Goal: Task Accomplishment & Management: Manage account settings

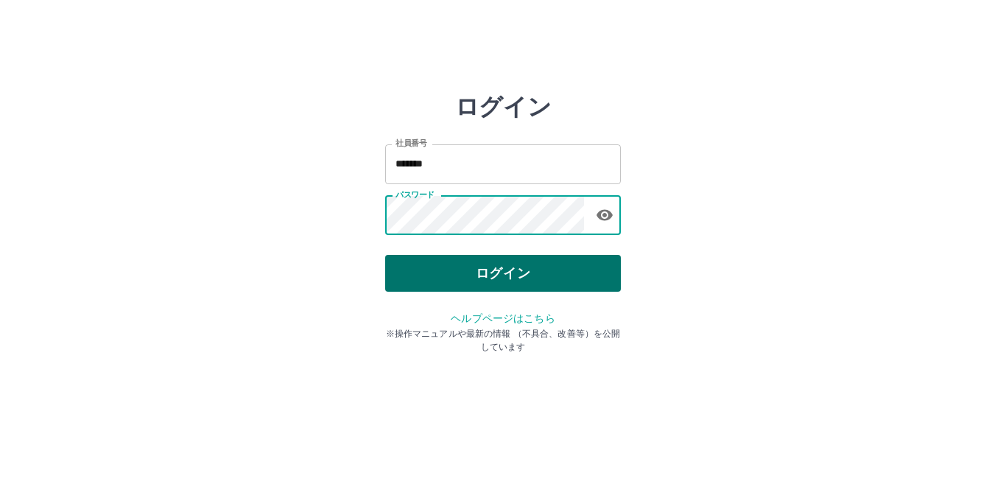
click at [545, 265] on button "ログイン" at bounding box center [503, 273] width 236 height 37
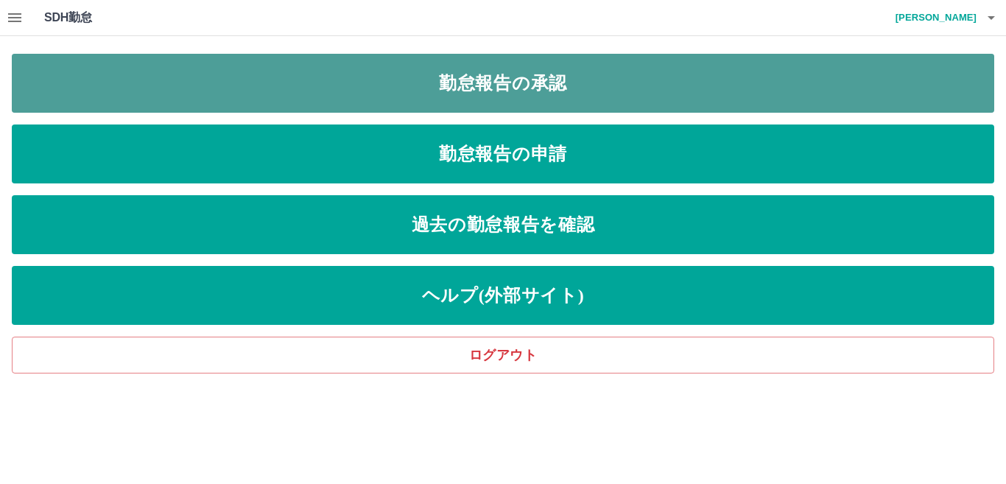
click at [623, 93] on link "勤怠報告の承認" at bounding box center [503, 83] width 982 height 59
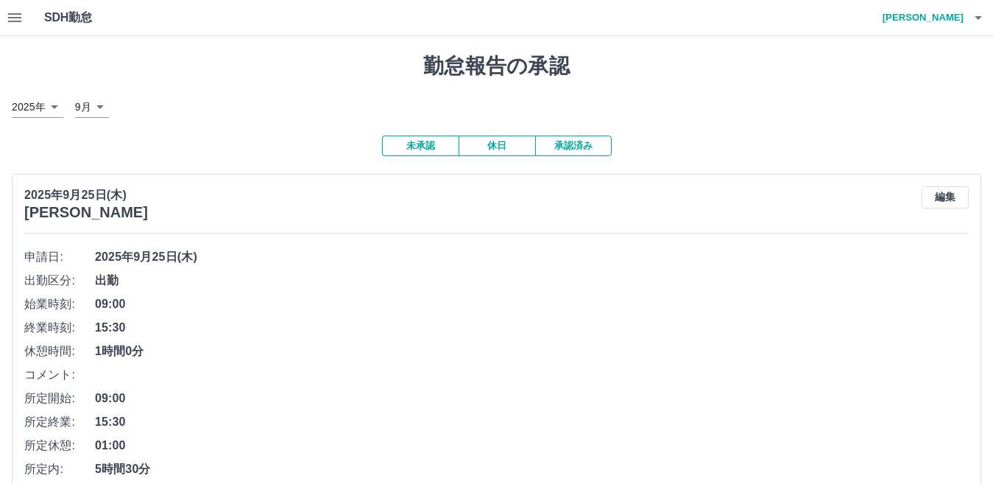
scroll to position [74, 0]
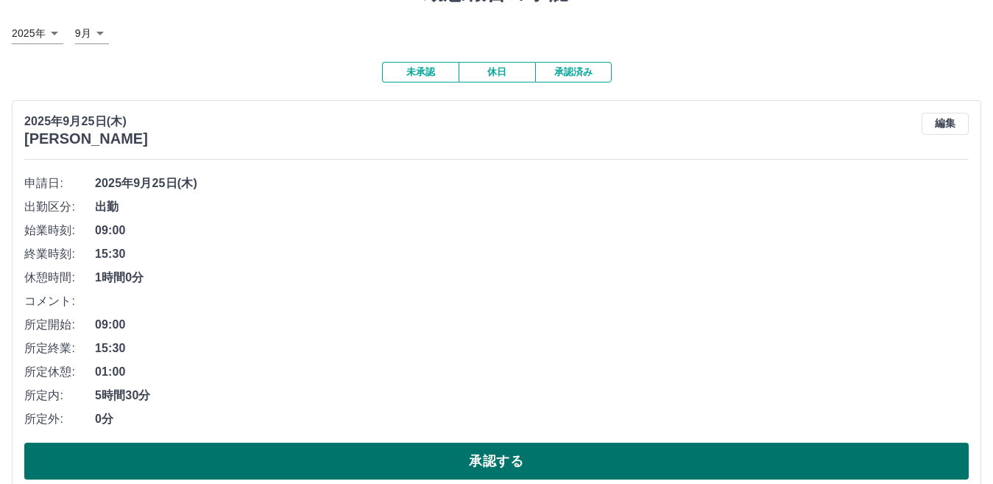
click at [479, 469] on button "承認する" at bounding box center [496, 460] width 944 height 37
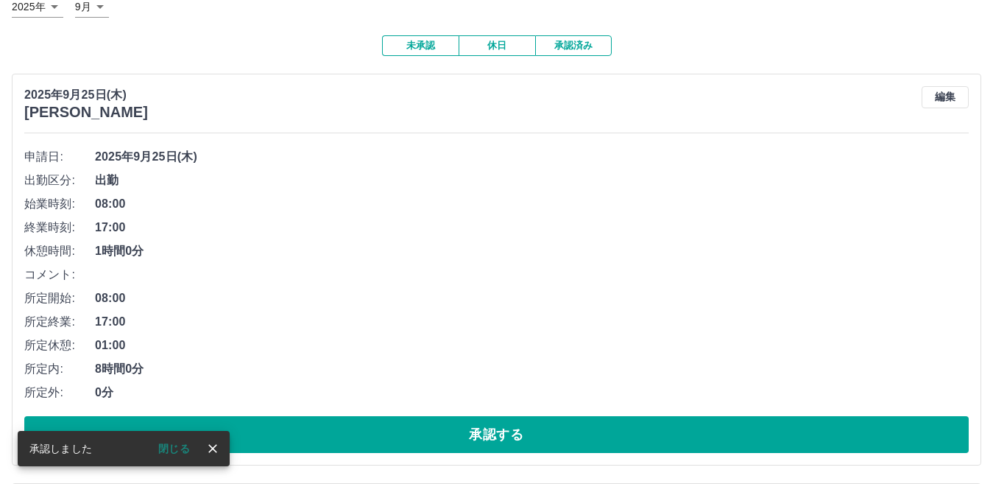
scroll to position [147, 0]
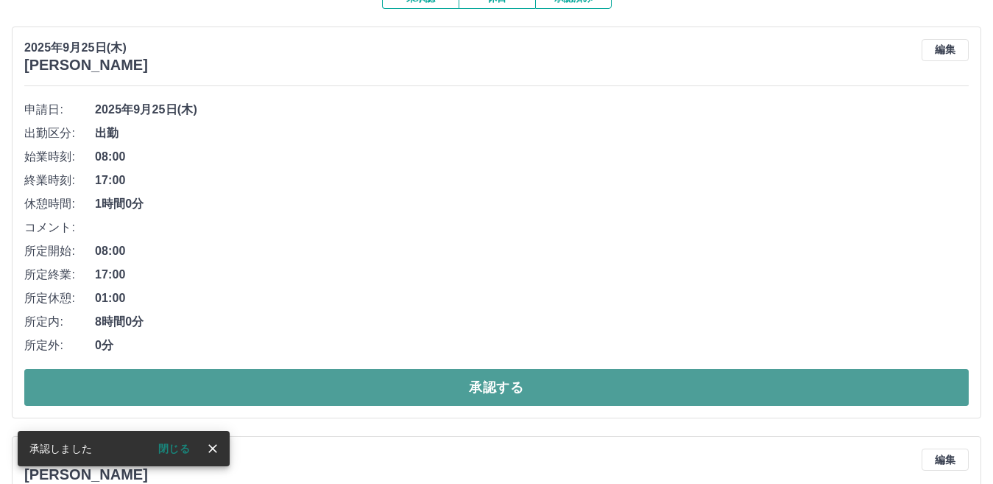
click at [505, 385] on button "承認する" at bounding box center [496, 387] width 944 height 37
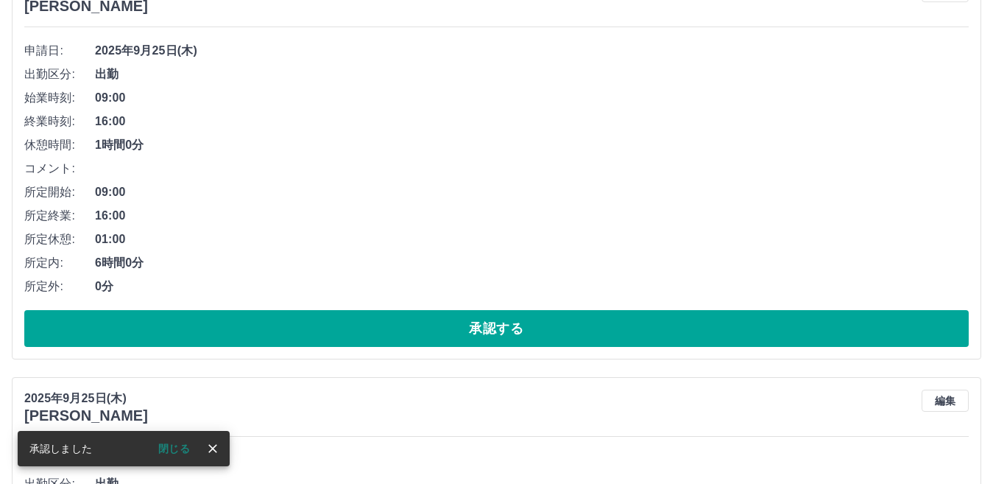
scroll to position [221, 0]
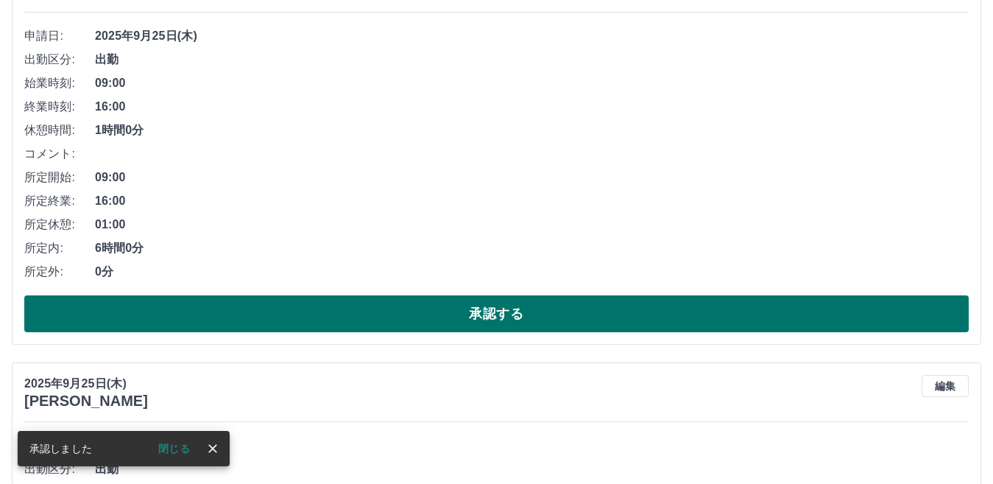
click at [426, 313] on button "承認する" at bounding box center [496, 313] width 944 height 37
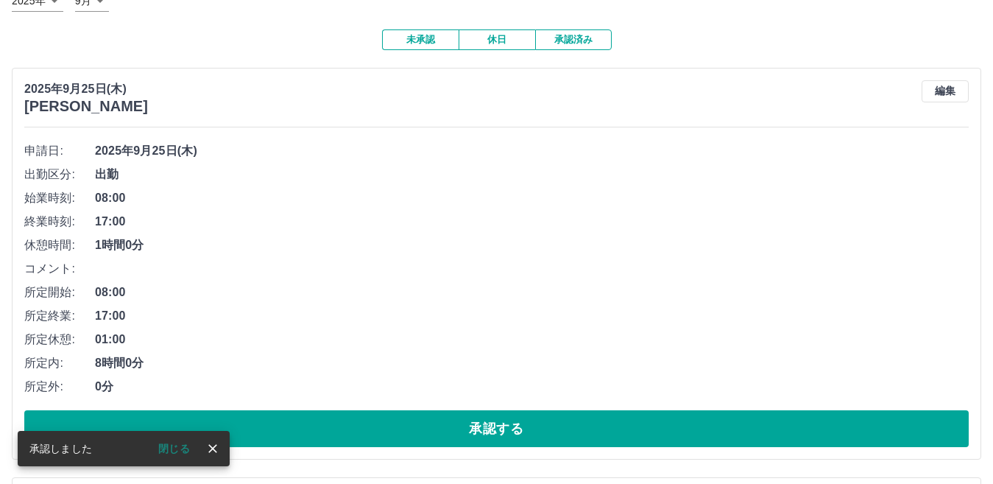
scroll to position [180, 0]
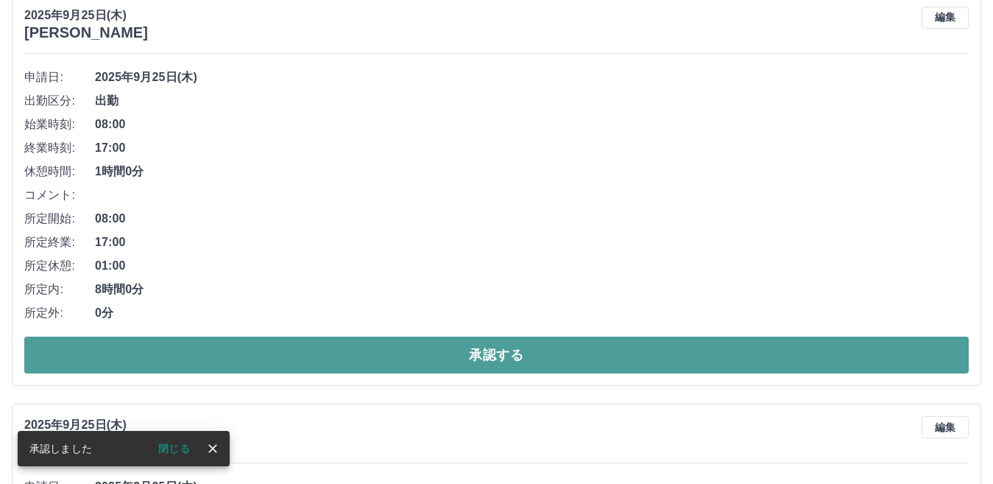
click at [410, 347] on button "承認する" at bounding box center [496, 354] width 944 height 37
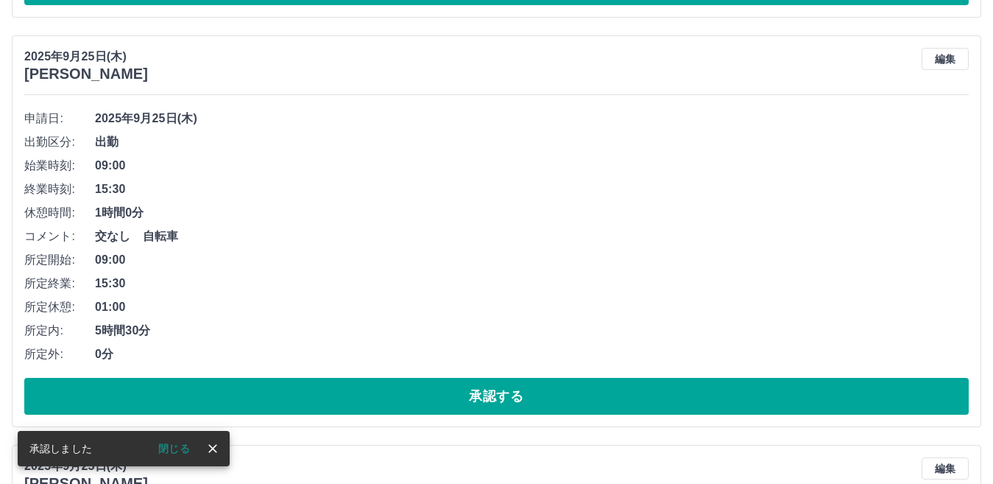
scroll to position [138, 0]
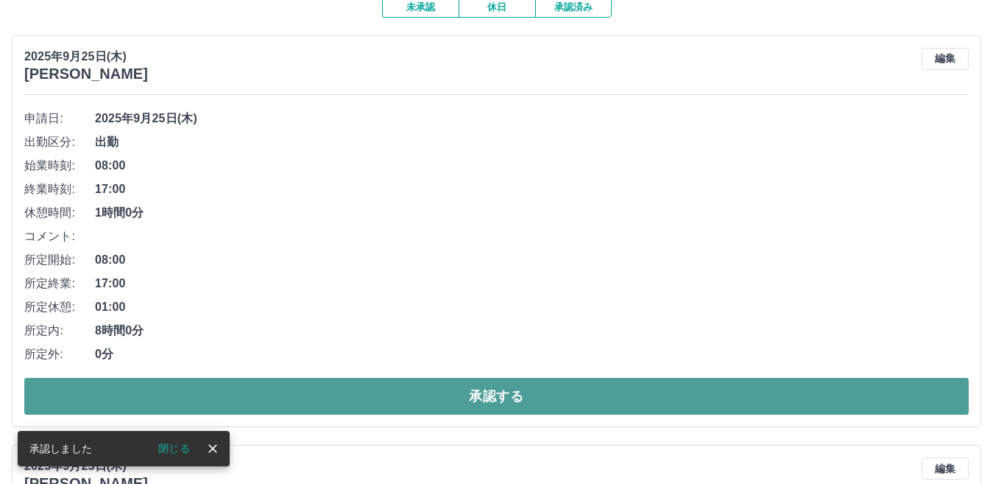
click at [404, 393] on button "承認する" at bounding box center [496, 396] width 944 height 37
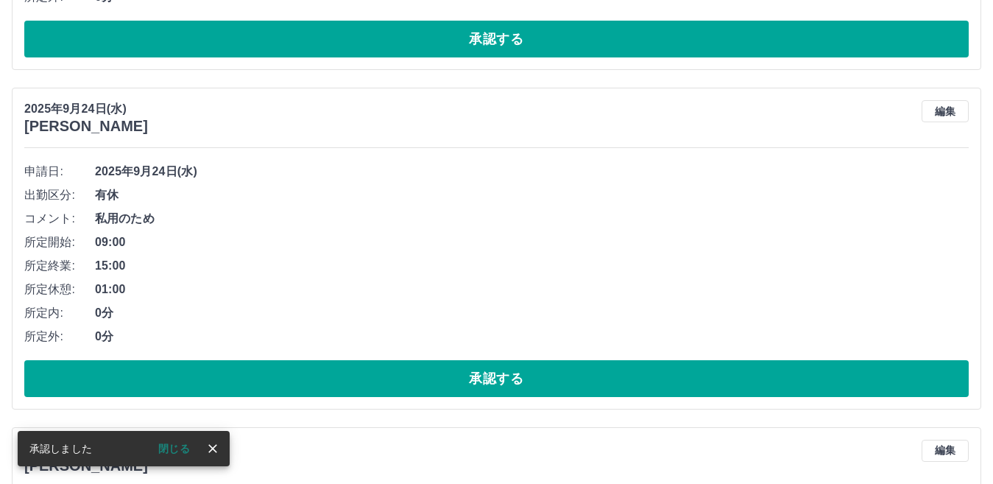
scroll to position [907, 0]
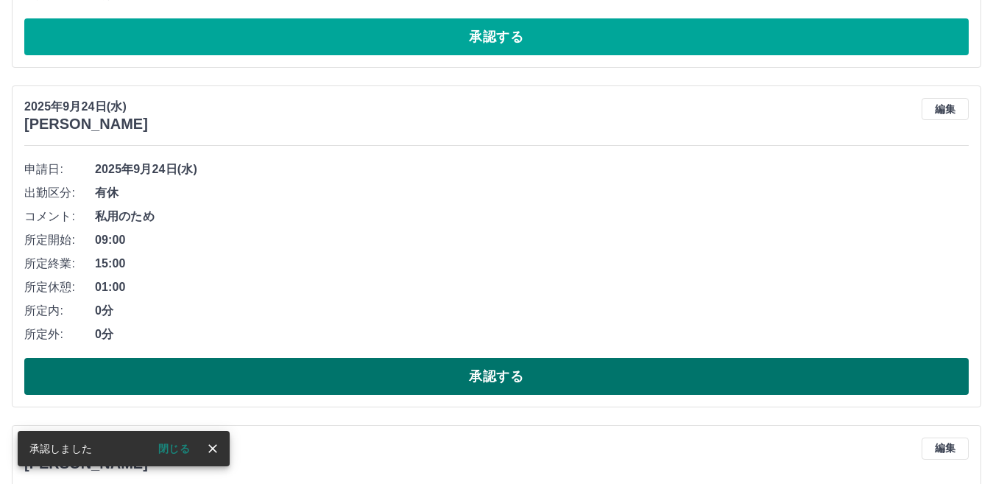
click at [343, 379] on button "承認する" at bounding box center [496, 376] width 944 height 37
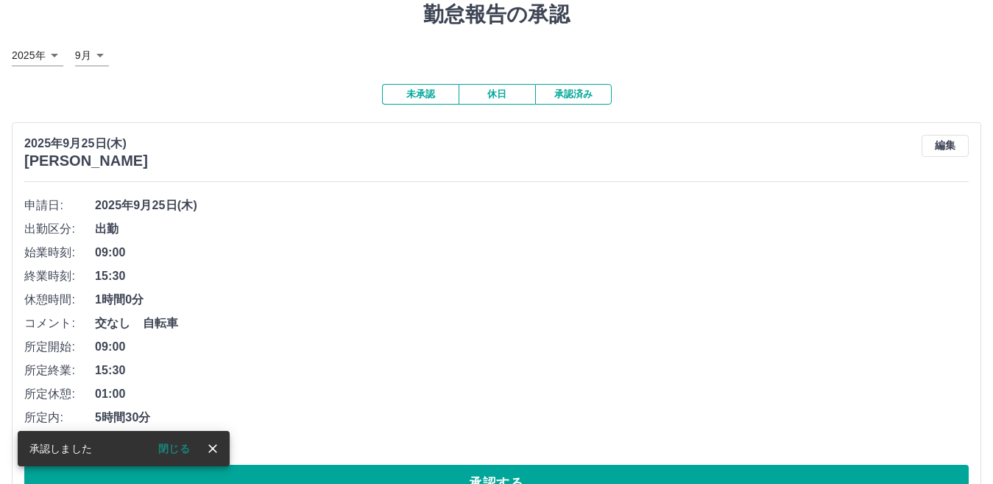
scroll to position [0, 0]
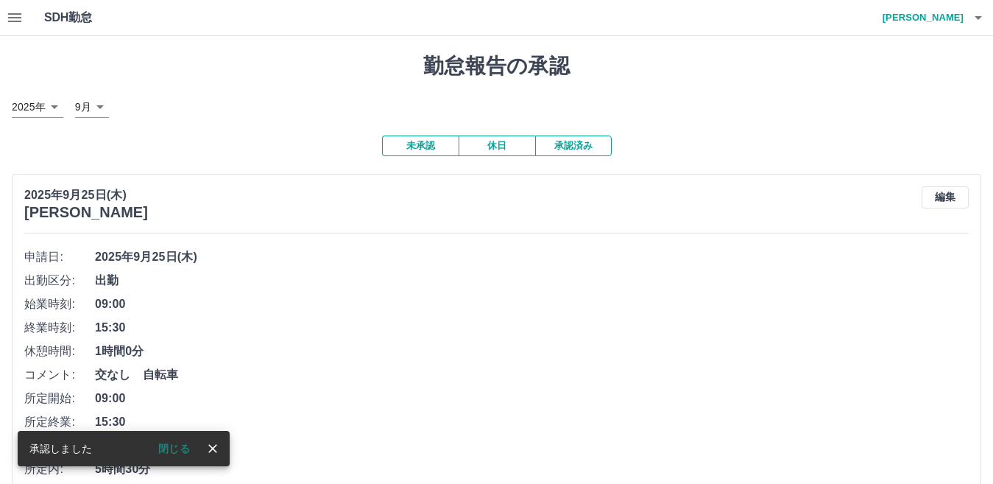
click at [14, 21] on icon "button" at bounding box center [14, 17] width 13 height 9
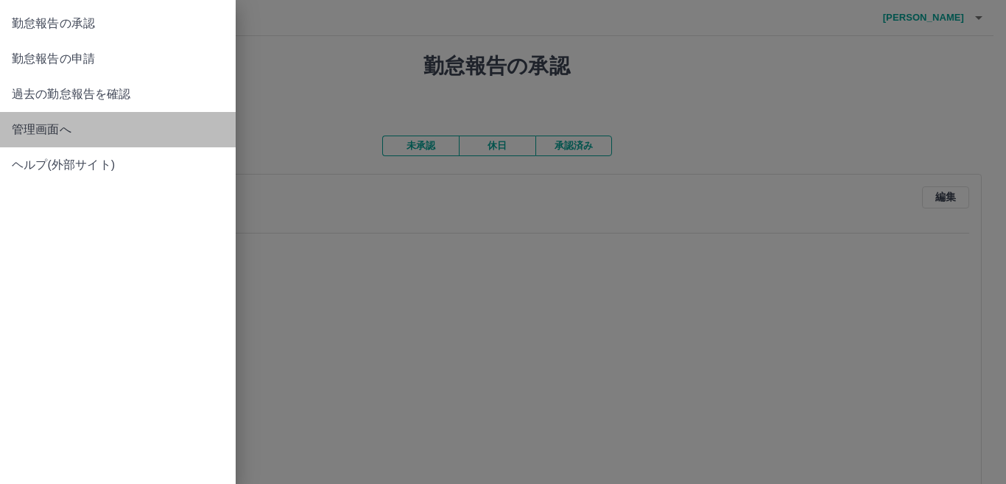
click at [40, 129] on span "管理画面へ" at bounding box center [118, 130] width 212 height 18
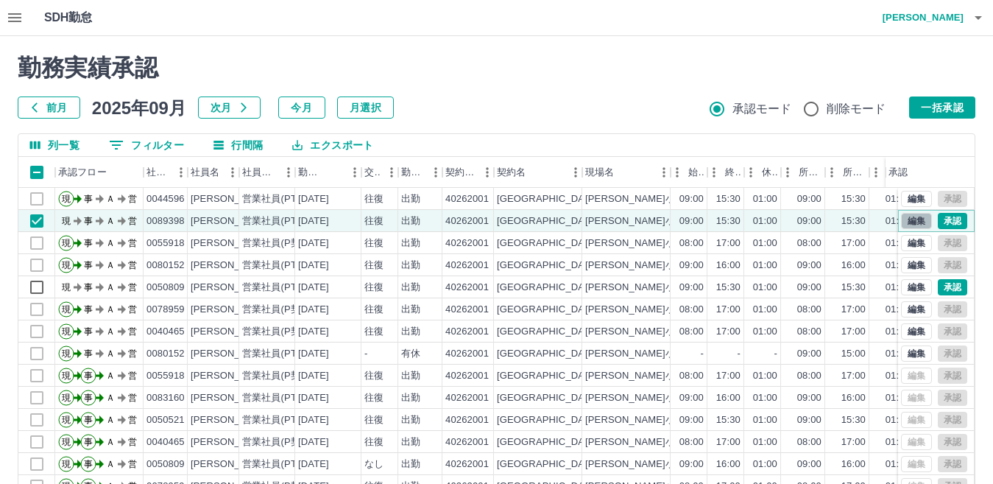
click at [906, 224] on button "編集" at bounding box center [916, 221] width 31 height 16
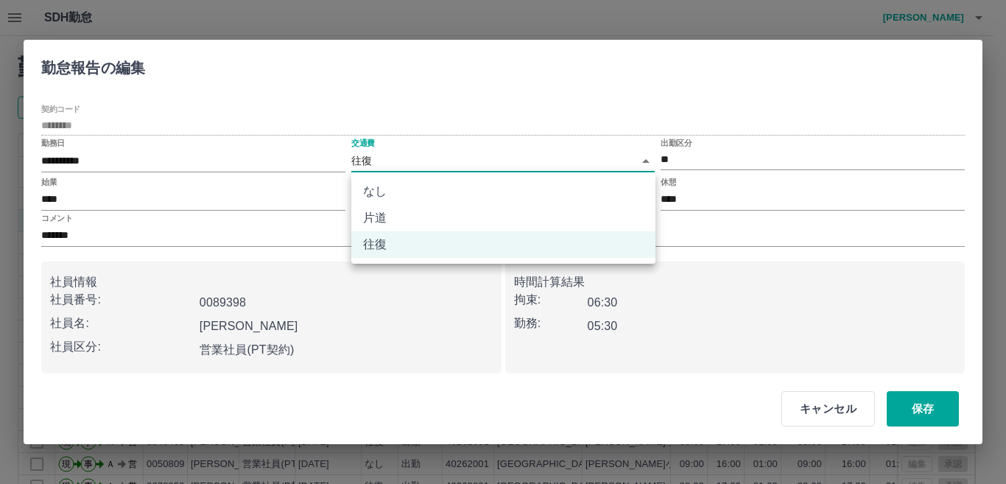
click at [409, 165] on body "SDH勤怠 門田　幸子 勤務実績承認 前月 2025年09月 次月 今月 月選択 承認モード 削除モード 一括承認 列一覧 0 フィルター 行間隔 エクスポー…" at bounding box center [503, 311] width 1006 height 622
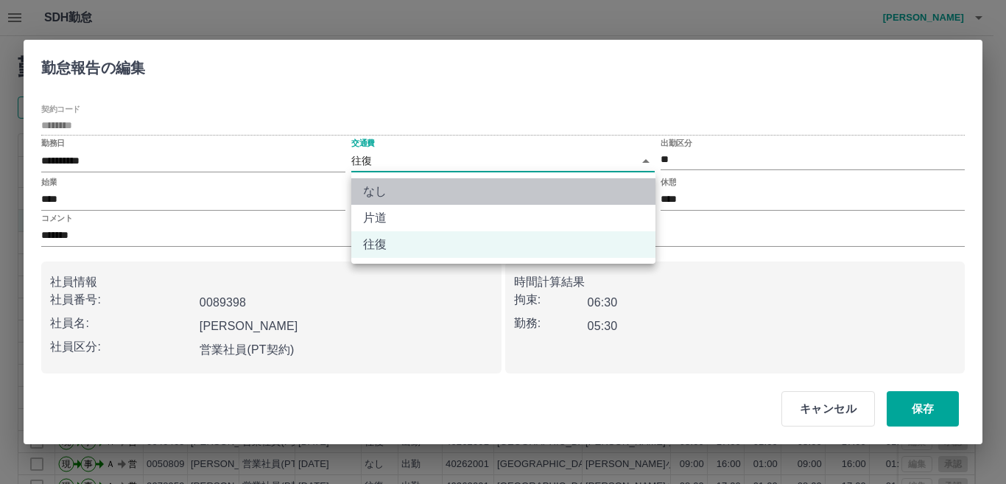
drag, startPoint x: 412, startPoint y: 193, endPoint x: 423, endPoint y: 208, distance: 18.0
click at [412, 194] on li "なし" at bounding box center [503, 191] width 304 height 27
type input "****"
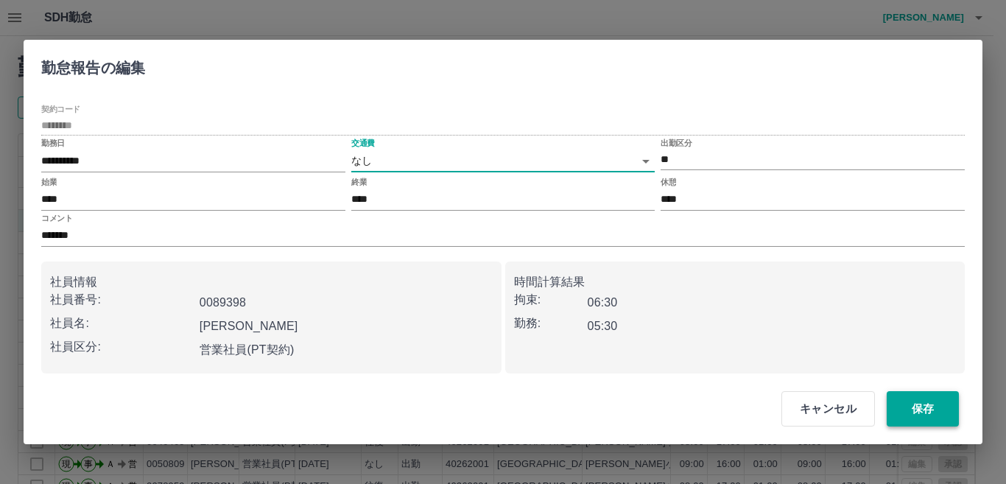
click at [919, 403] on button "保存" at bounding box center [922, 408] width 72 height 35
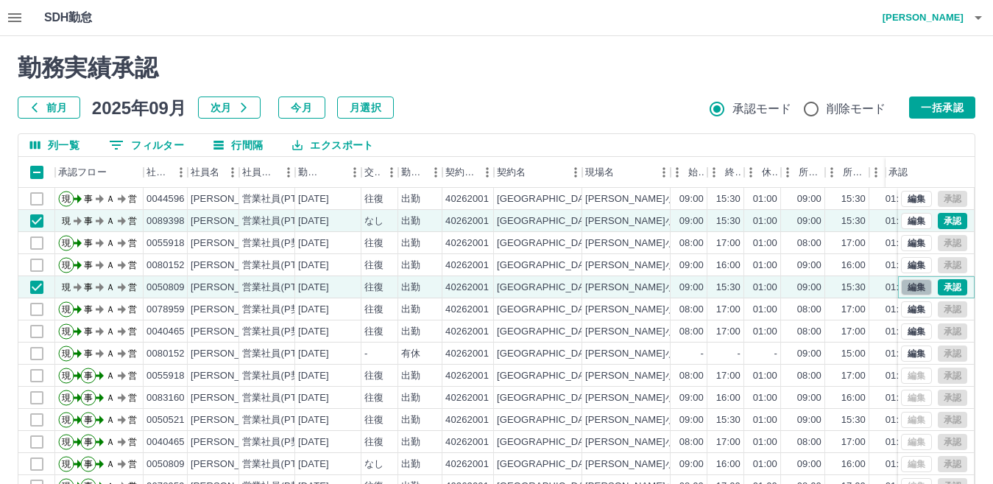
click at [901, 283] on button "編集" at bounding box center [916, 287] width 31 height 16
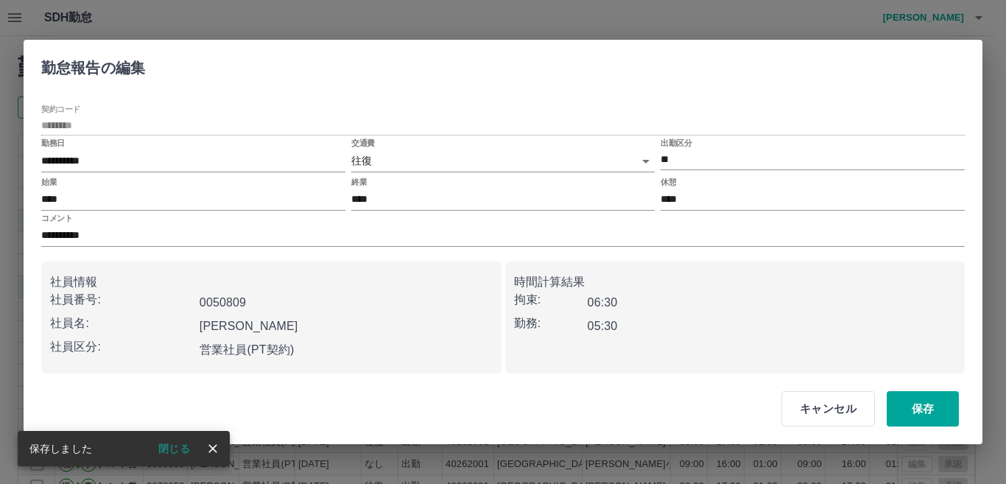
click at [361, 160] on body "SDH勤怠 門田　幸子 勤務実績承認 前月 2025年09月 次月 今月 月選択 承認モード 削除モード 一括承認 列一覧 0 フィルター 行間隔 エクスポー…" at bounding box center [503, 311] width 1006 height 622
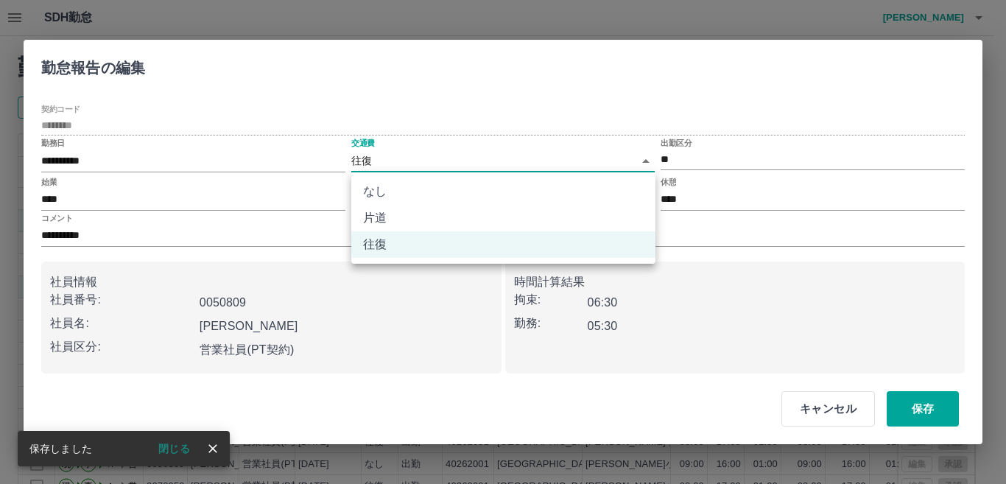
click at [386, 194] on li "なし" at bounding box center [503, 191] width 304 height 27
type input "****"
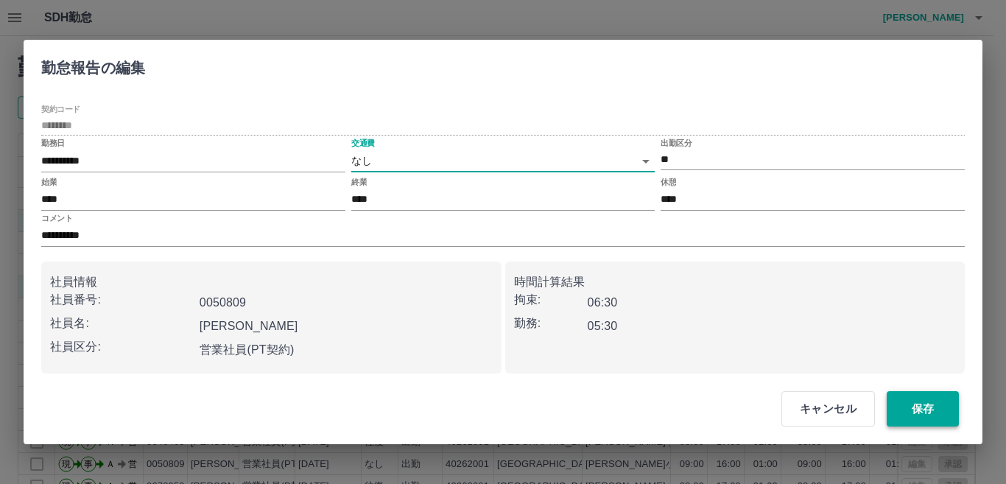
click at [905, 409] on button "保存" at bounding box center [922, 408] width 72 height 35
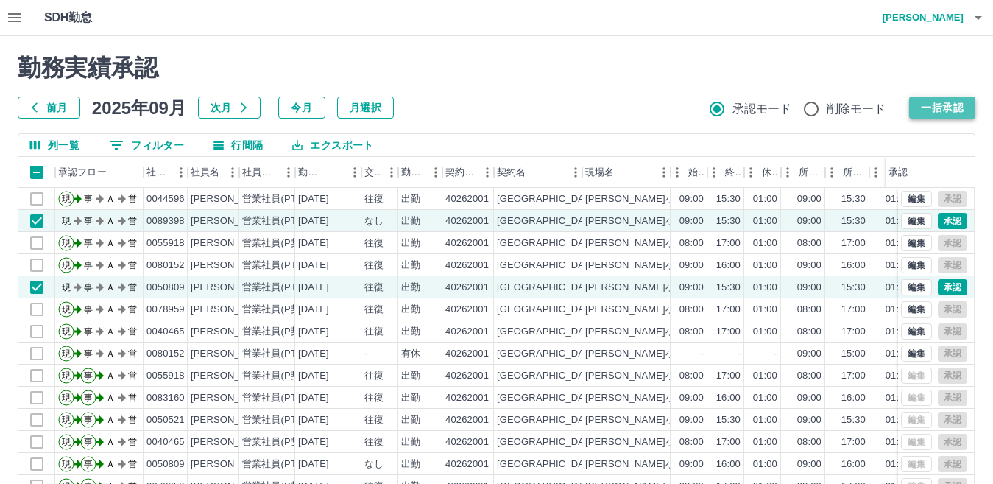
click at [926, 106] on button "一括承認" at bounding box center [942, 107] width 66 height 22
click at [933, 107] on button "一括承認" at bounding box center [942, 107] width 66 height 22
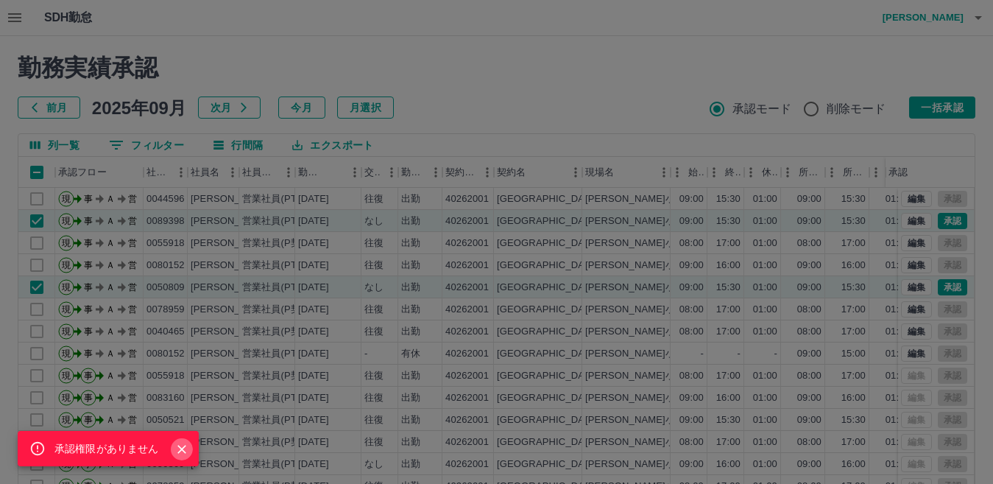
click at [178, 453] on icon "Close" at bounding box center [181, 449] width 15 height 15
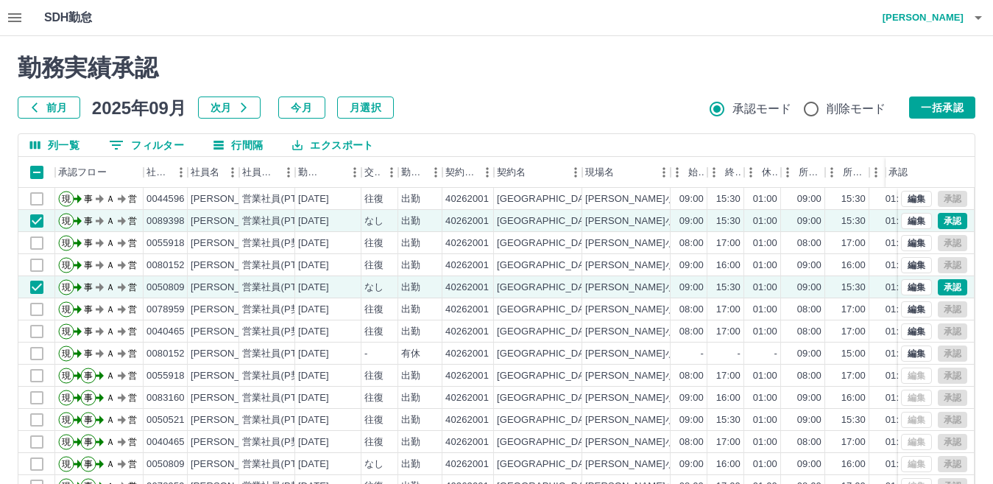
click at [185, 18] on div "SDH勤怠 門田　幸子" at bounding box center [496, 18] width 993 height 36
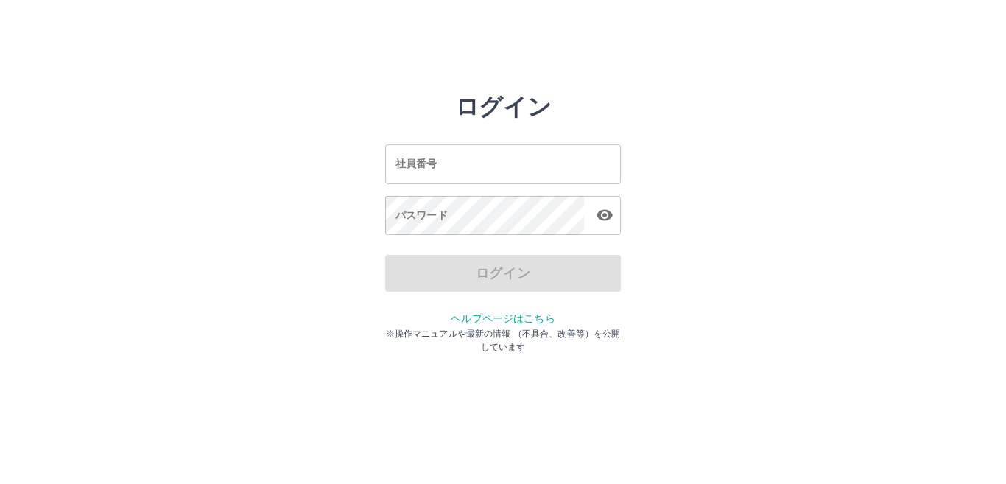
click at [489, 178] on input "社員番号" at bounding box center [503, 163] width 236 height 39
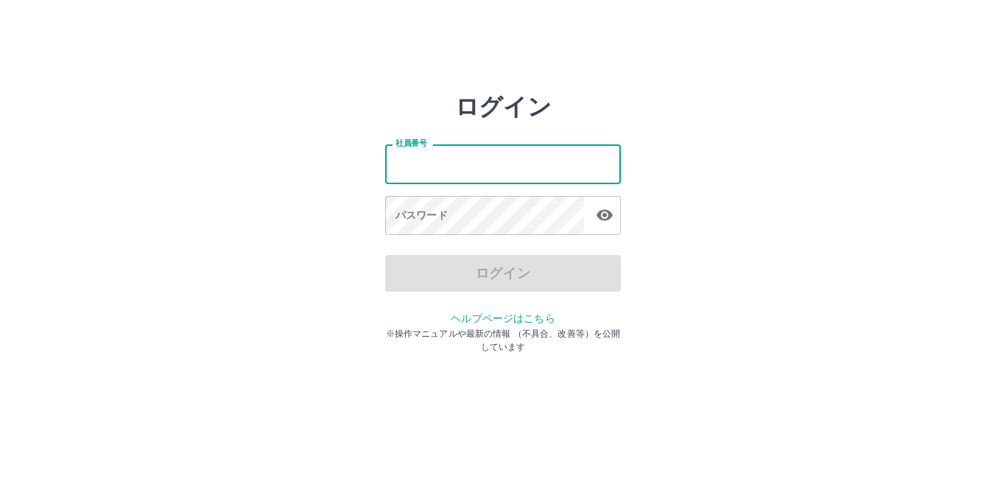
type input "*******"
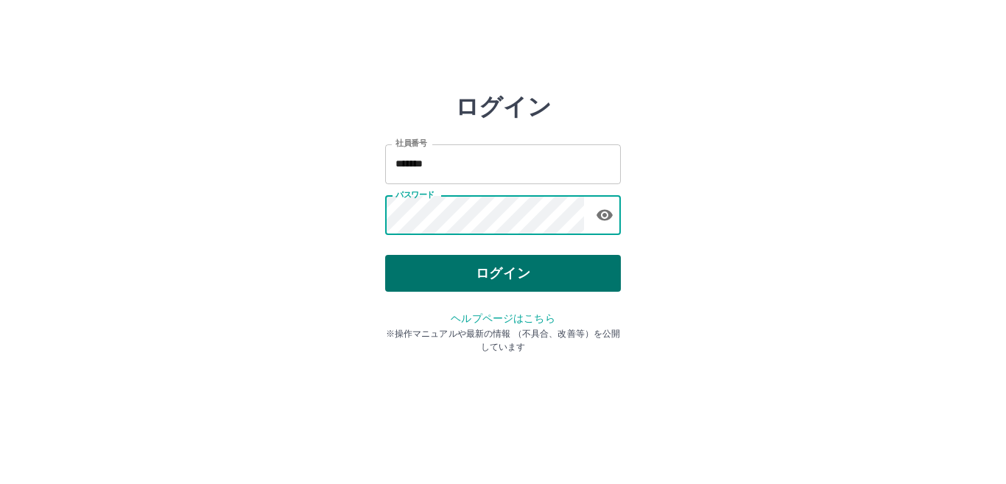
click at [542, 276] on button "ログイン" at bounding box center [503, 273] width 236 height 37
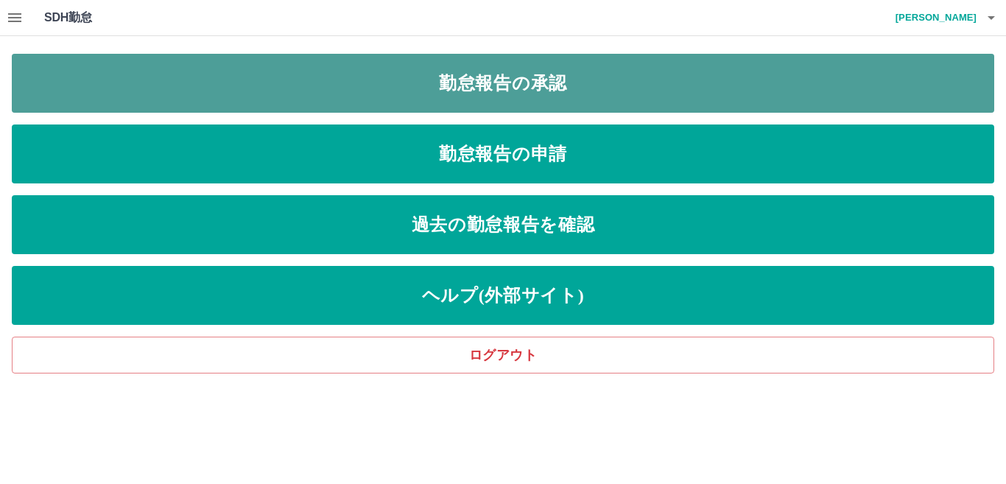
click at [525, 92] on link "勤怠報告の承認" at bounding box center [503, 83] width 982 height 59
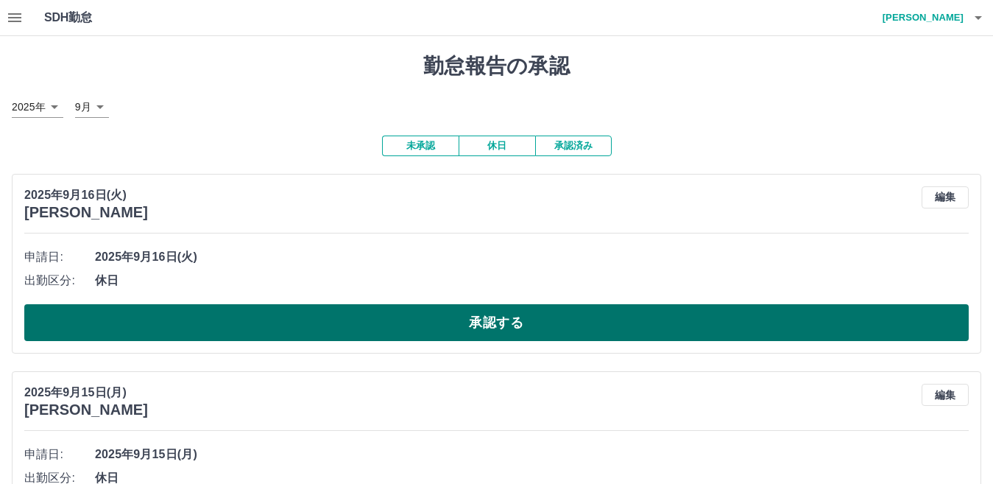
click at [479, 323] on button "承認する" at bounding box center [496, 322] width 944 height 37
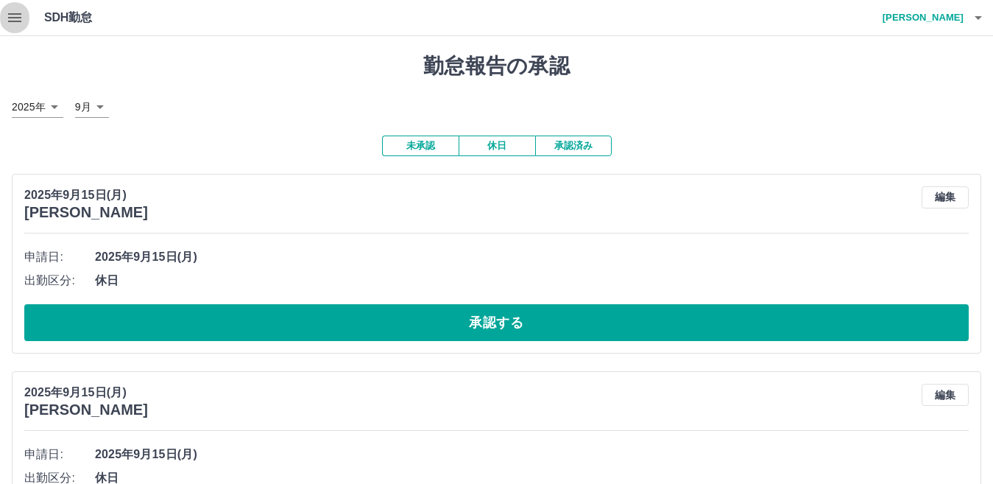
click at [17, 19] on icon "button" at bounding box center [15, 18] width 18 height 18
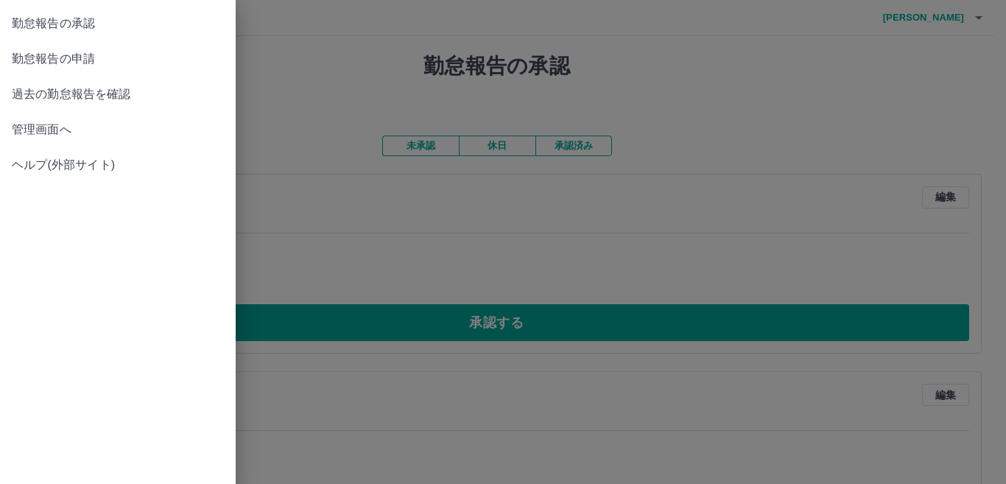
click at [49, 127] on span "管理画面へ" at bounding box center [118, 130] width 212 height 18
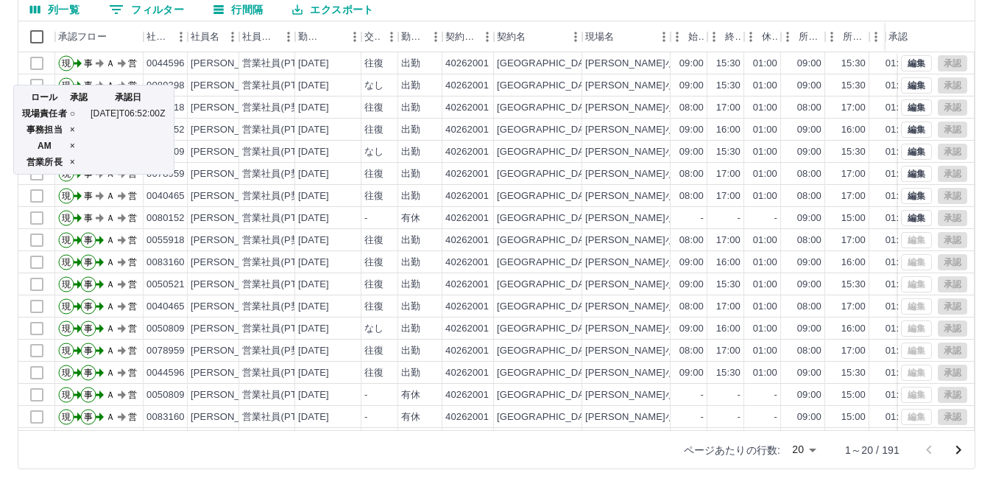
scroll to position [138, 0]
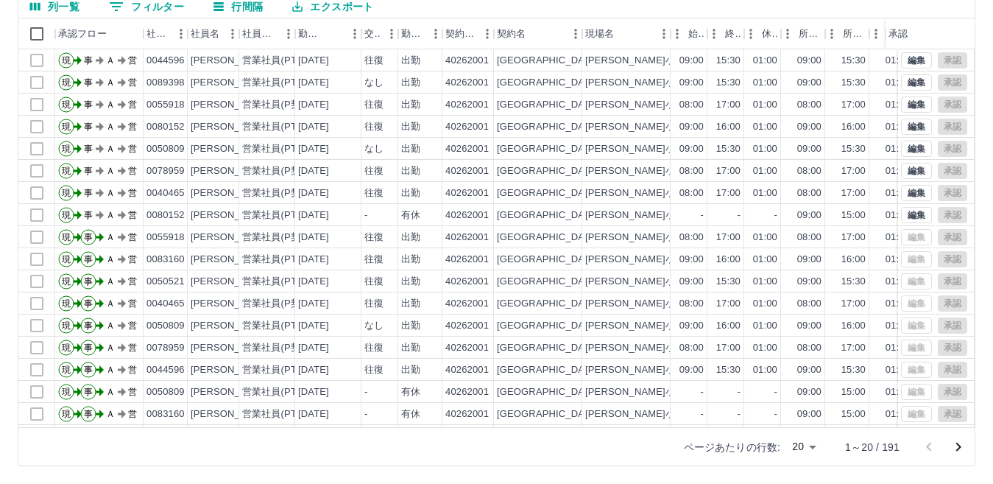
click at [958, 442] on icon "次のページへ" at bounding box center [959, 447] width 18 height 18
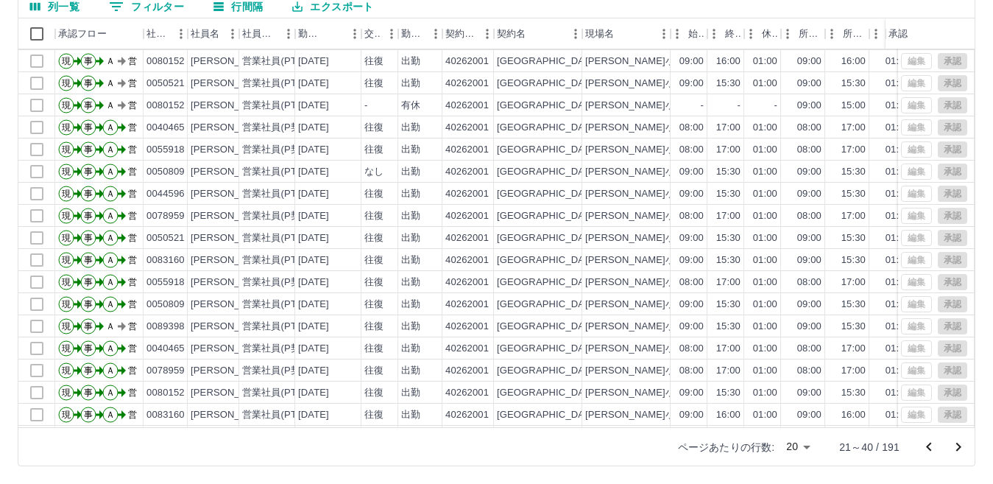
scroll to position [77, 0]
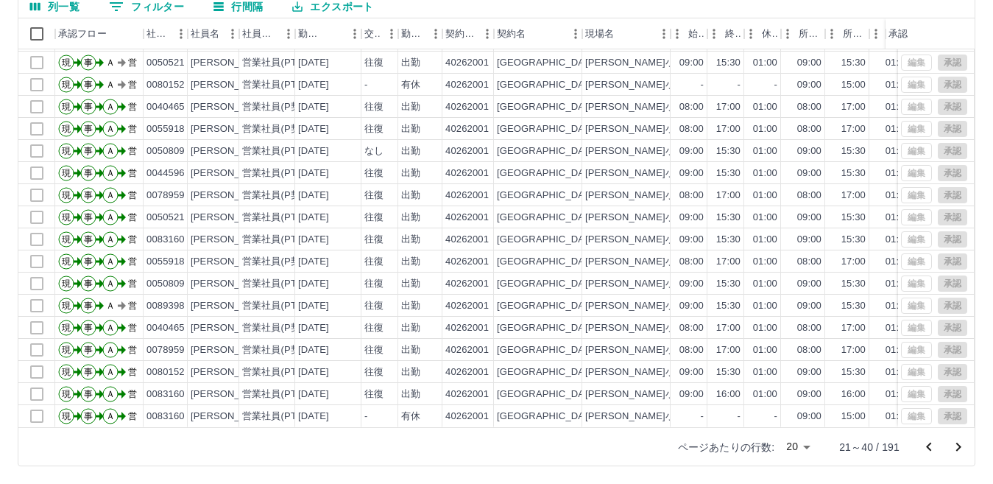
click at [953, 447] on icon "次のページへ" at bounding box center [959, 447] width 18 height 18
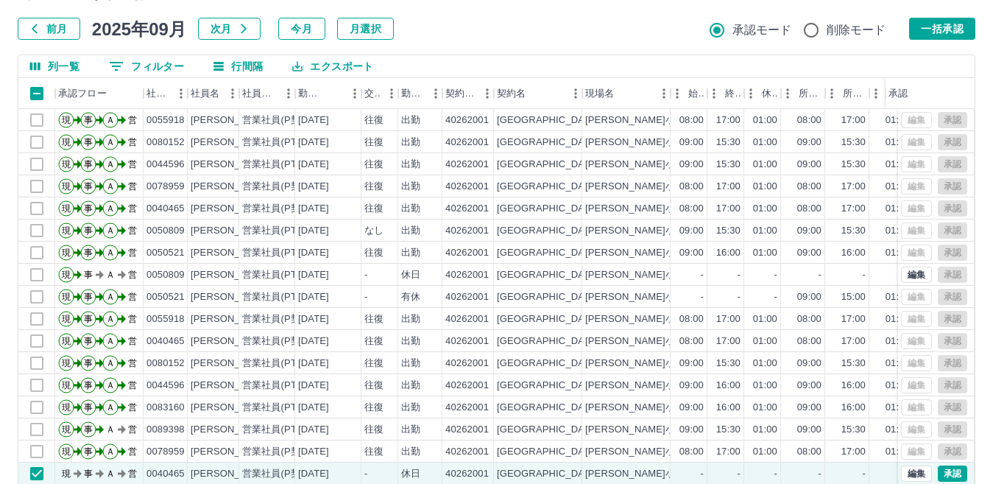
scroll to position [0, 0]
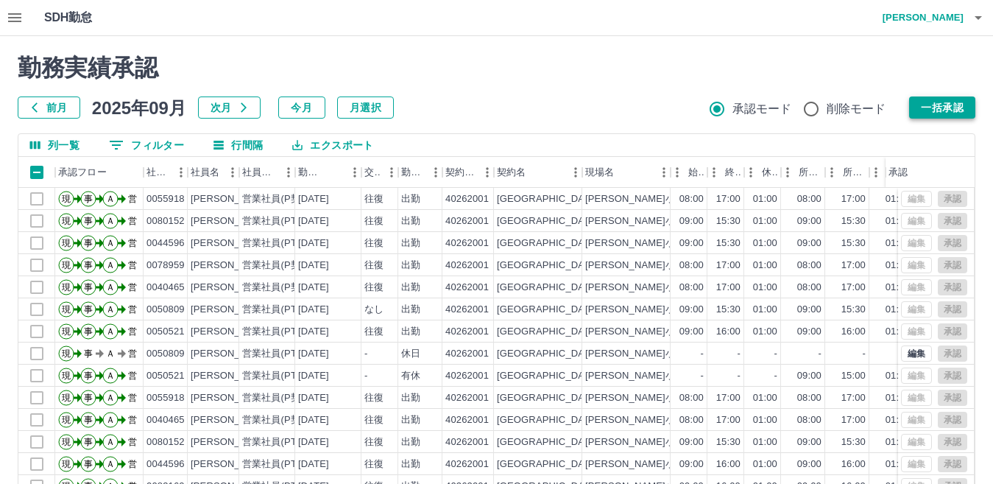
click at [942, 100] on button "一括承認" at bounding box center [942, 107] width 66 height 22
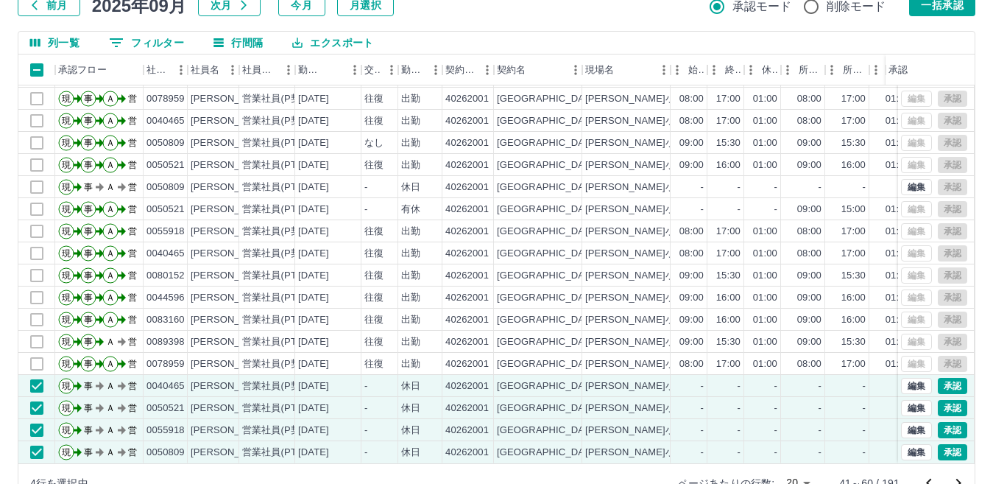
scroll to position [138, 0]
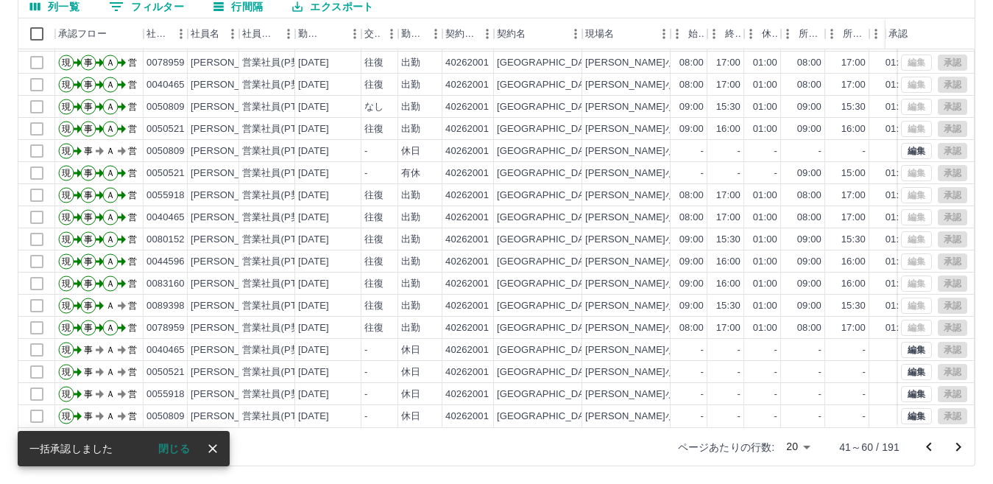
click at [960, 448] on icon "次のページへ" at bounding box center [958, 446] width 5 height 9
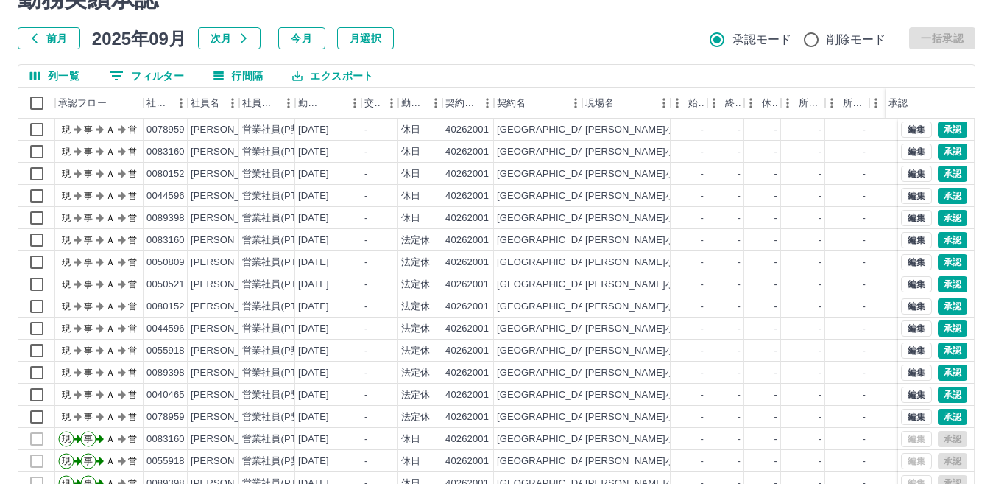
scroll to position [0, 0]
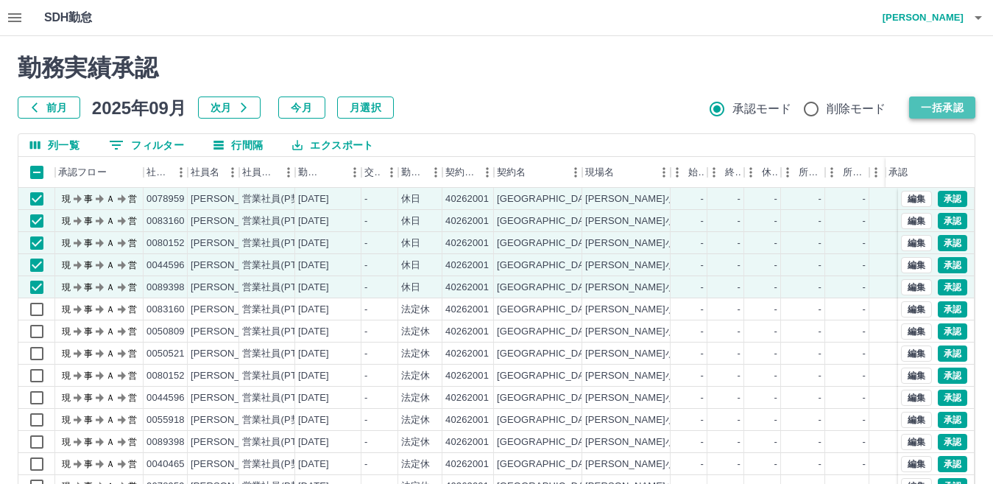
click at [965, 105] on button "一括承認" at bounding box center [942, 107] width 66 height 22
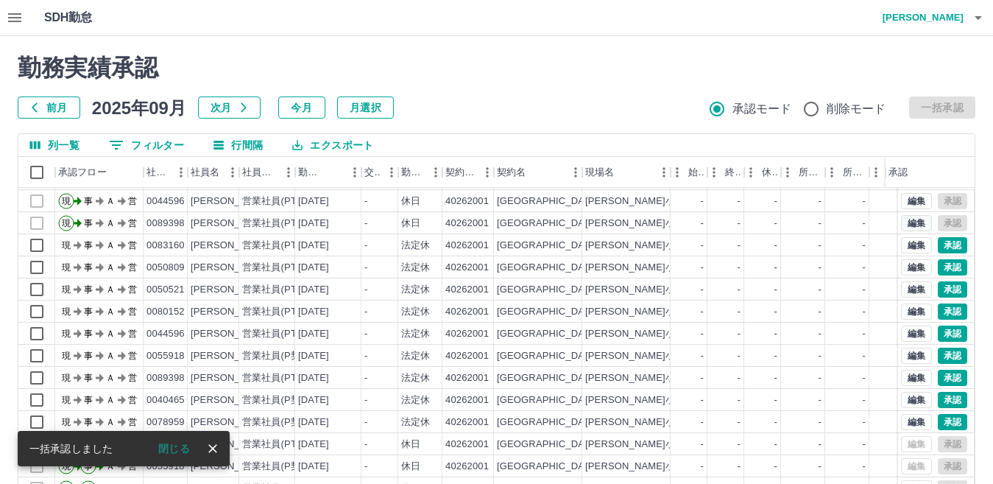
scroll to position [77, 0]
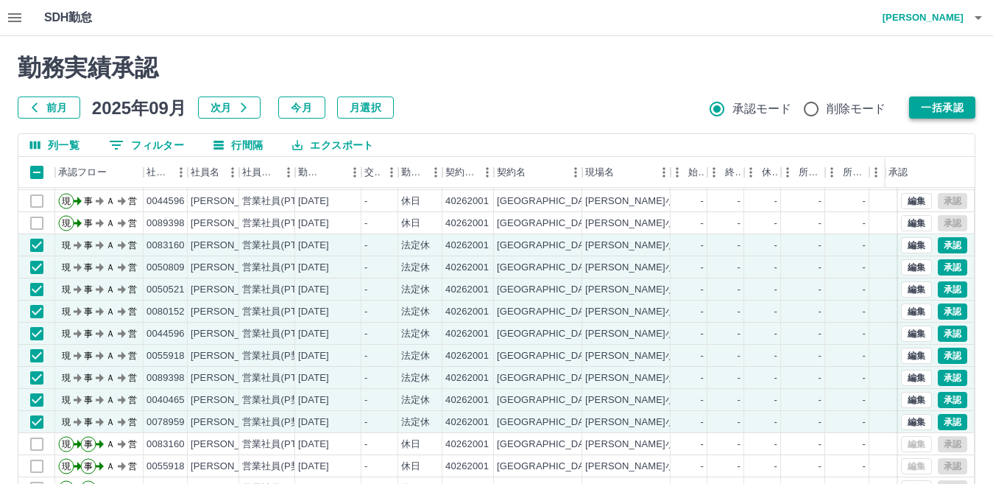
click at [944, 107] on button "一括承認" at bounding box center [942, 107] width 66 height 22
